Goal: Transaction & Acquisition: Book appointment/travel/reservation

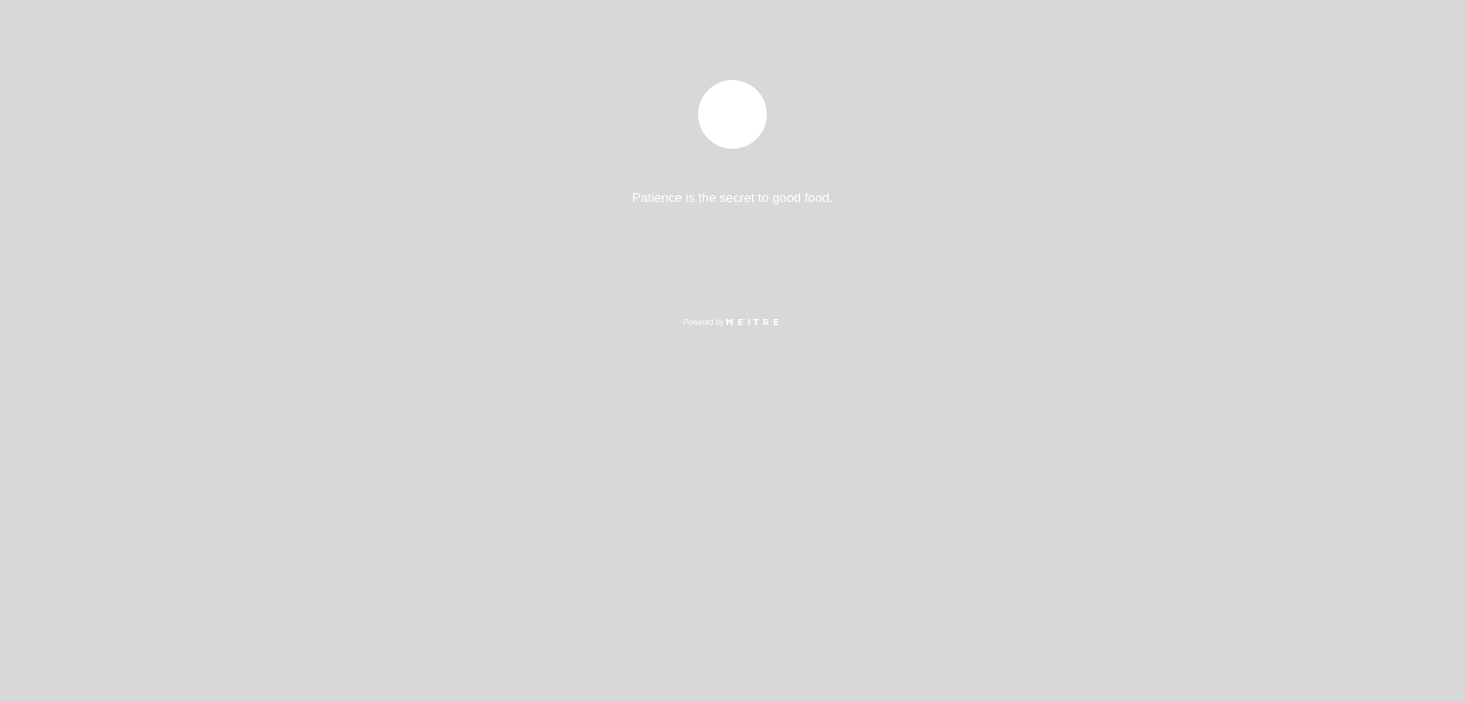
select select "es"
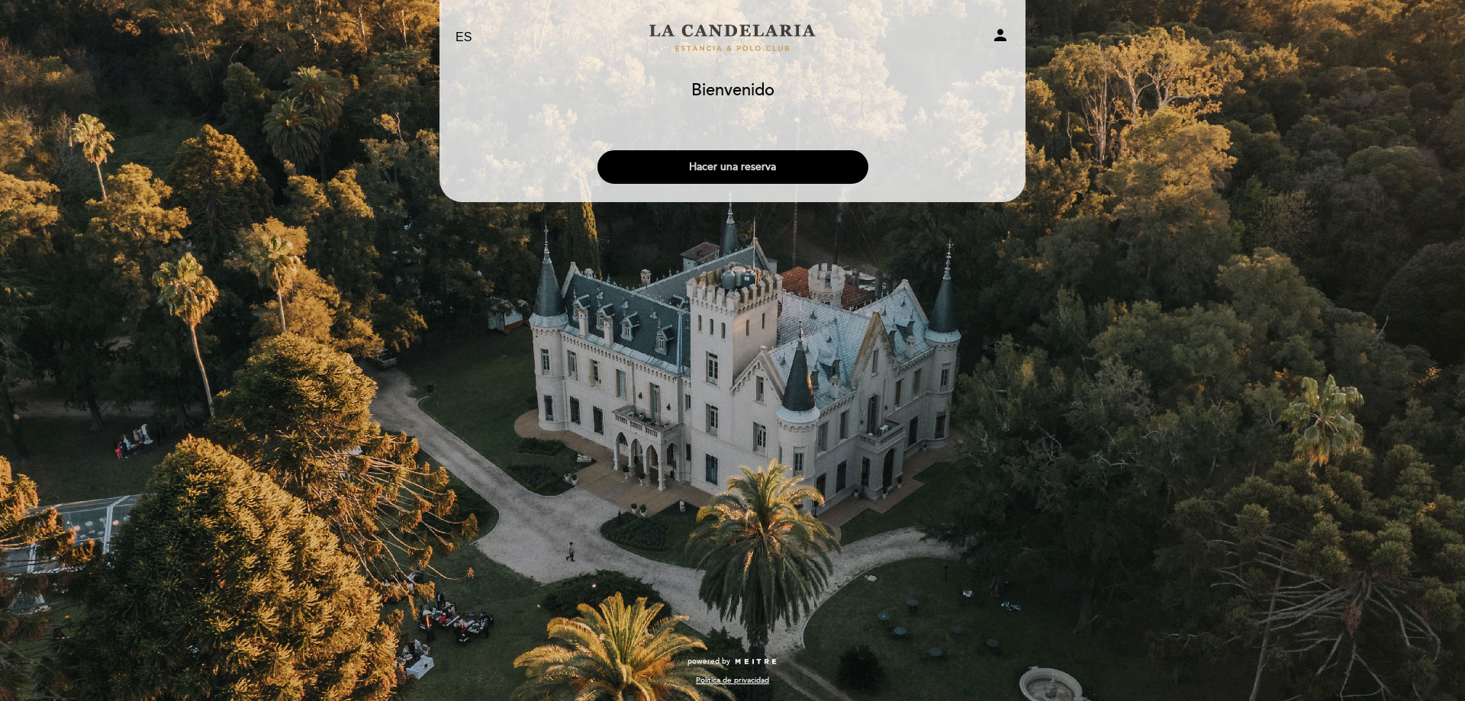
click at [726, 162] on button "Hacer una reserva" at bounding box center [732, 167] width 271 height 34
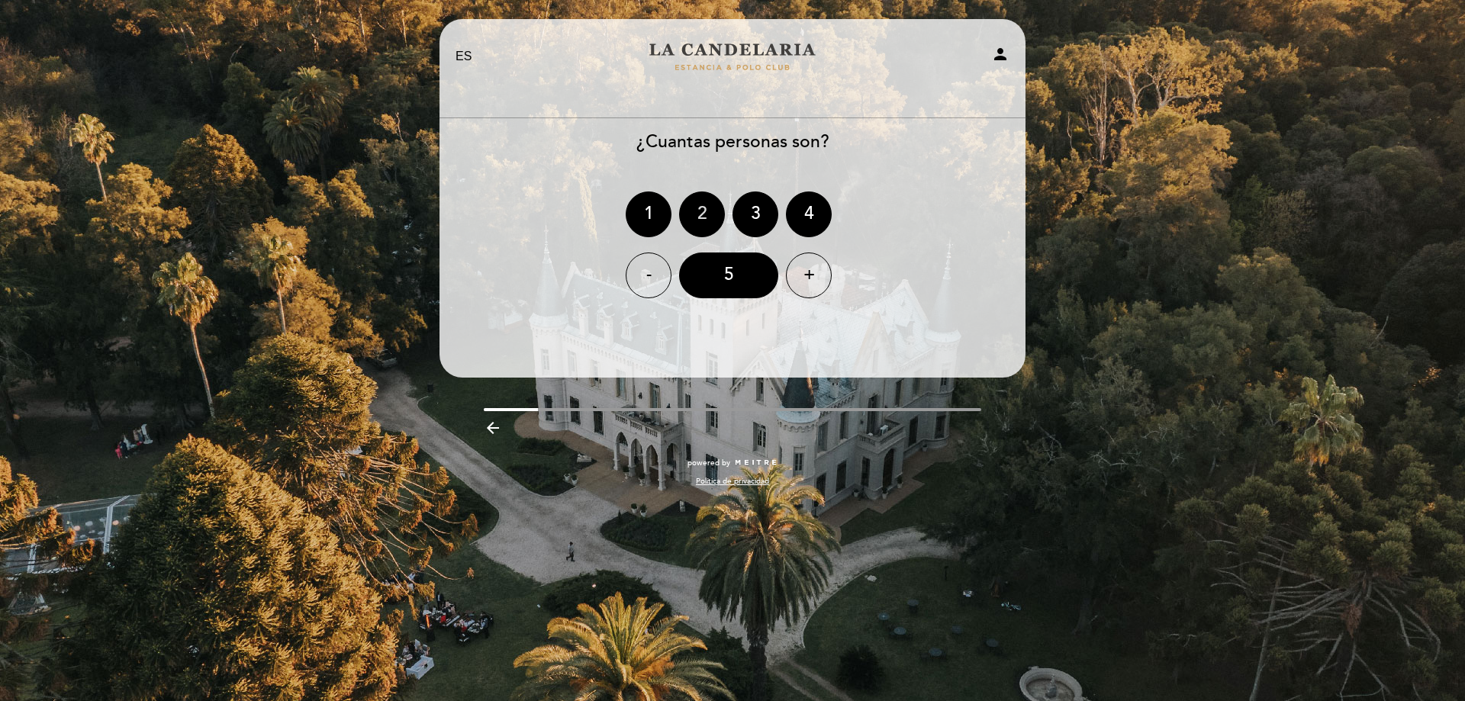
click at [699, 223] on div "2" at bounding box center [702, 214] width 46 height 46
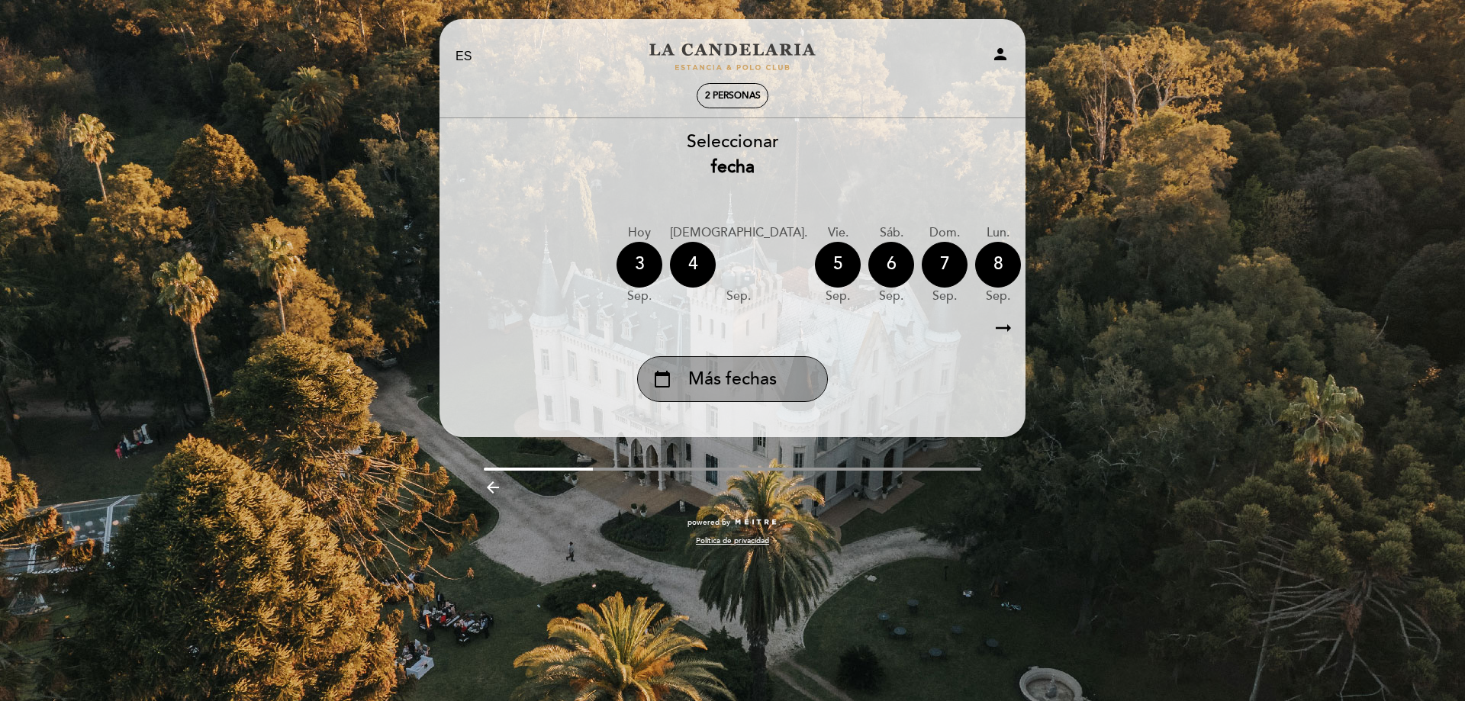
click at [803, 366] on div "calendar_today Más fechas" at bounding box center [732, 379] width 191 height 46
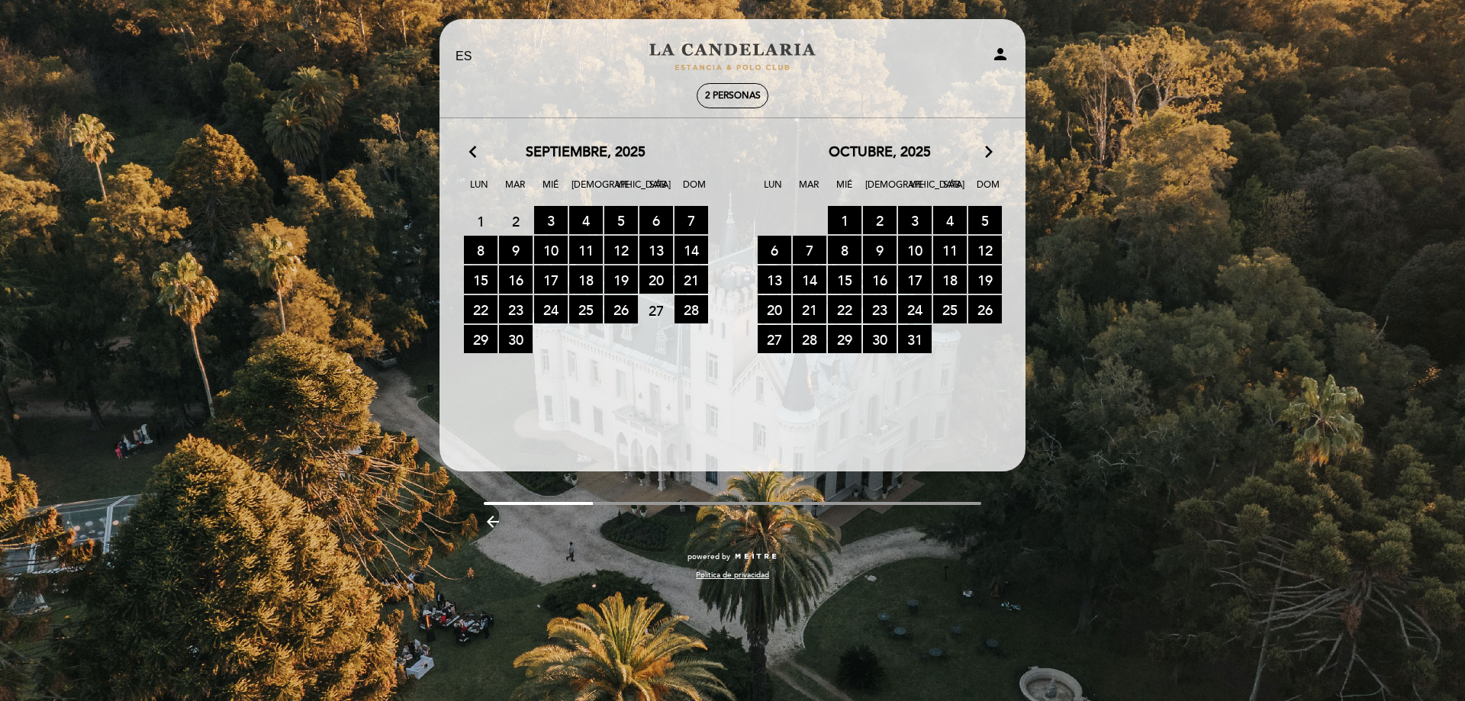
click at [661, 309] on span "27" at bounding box center [656, 310] width 34 height 28
click at [655, 306] on span "27" at bounding box center [656, 310] width 34 height 28
click at [694, 315] on span "28 RESERVAS DISPONIBLES" at bounding box center [691, 309] width 34 height 28
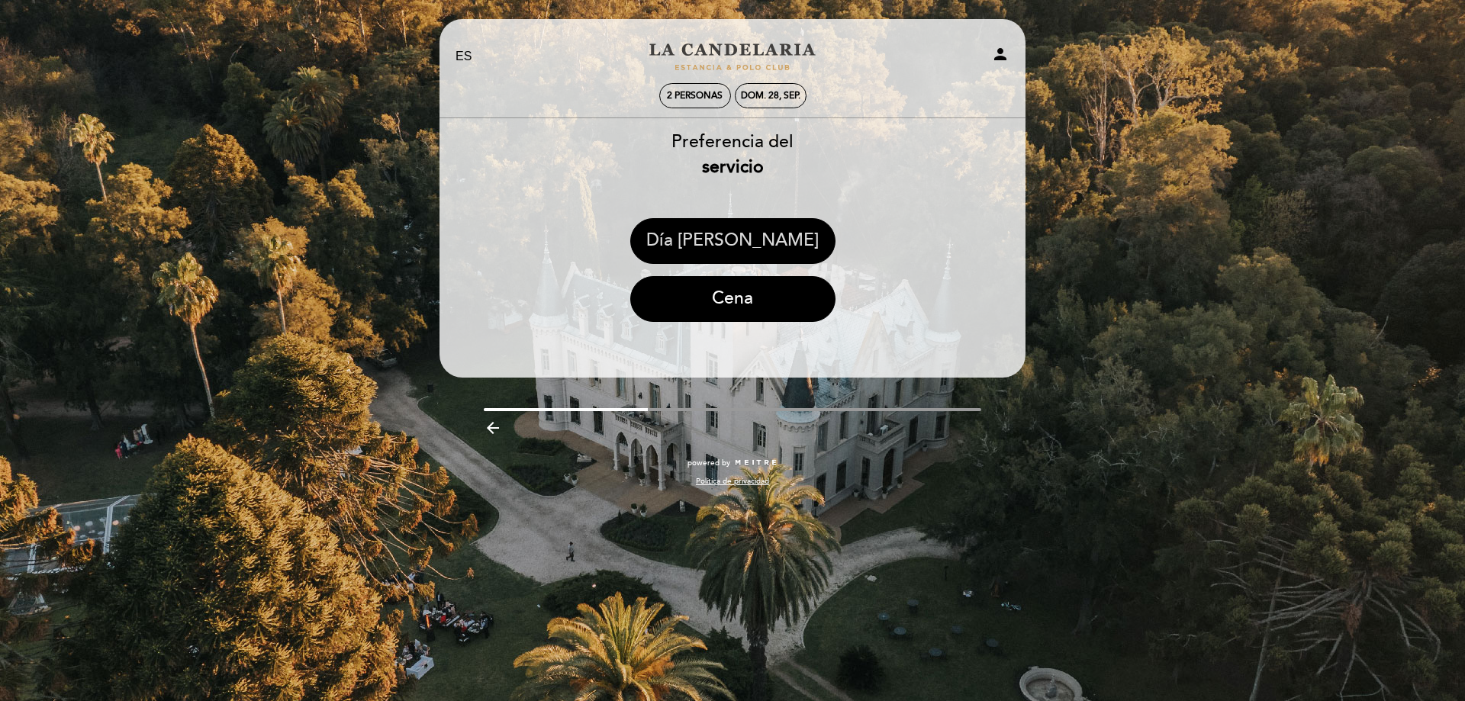
click at [700, 251] on button "Día [PERSON_NAME]" at bounding box center [732, 241] width 205 height 46
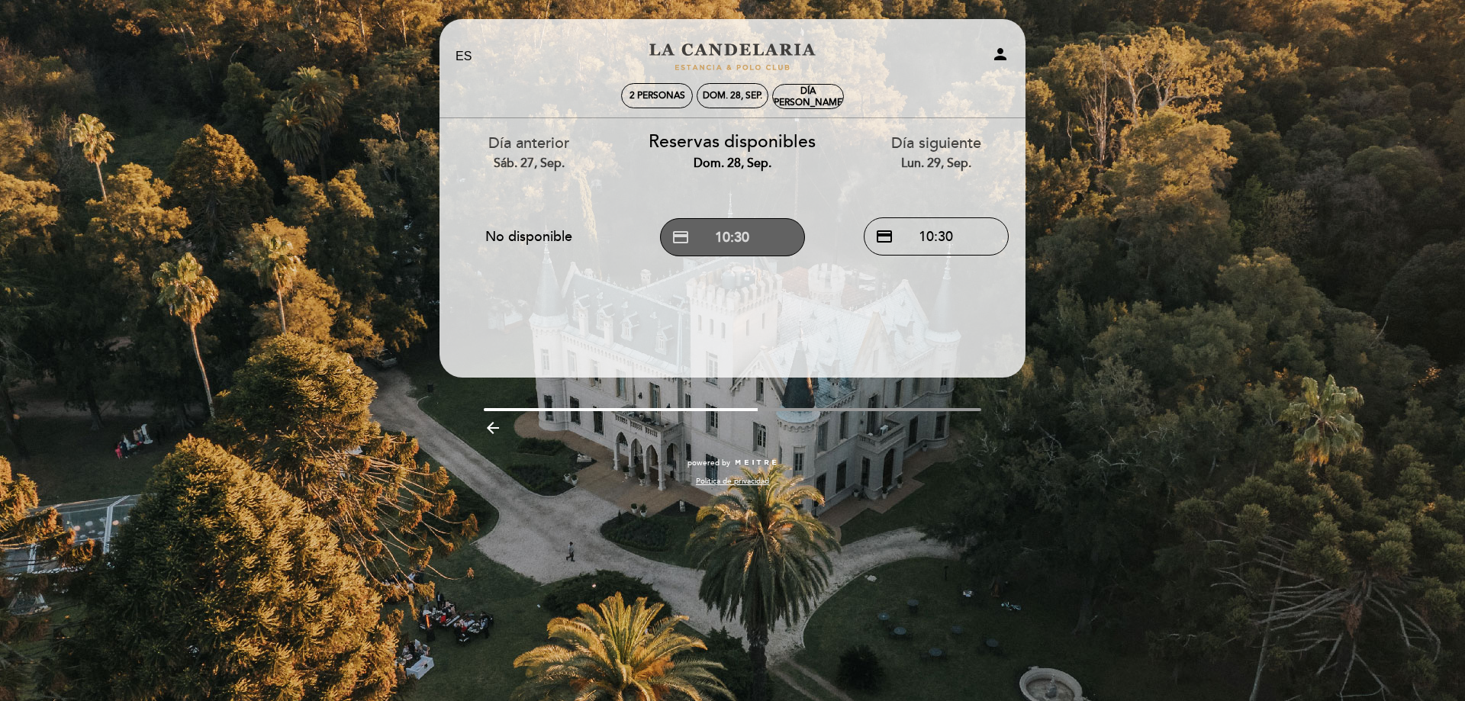
click at [756, 234] on button "credit_card 10:30" at bounding box center [732, 237] width 145 height 38
